Goal: Information Seeking & Learning: Learn about a topic

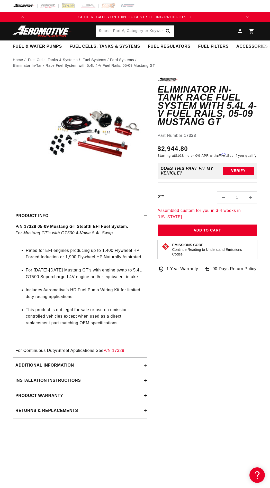
scroll to position [0, 215]
